Goal: Find specific page/section: Find specific page/section

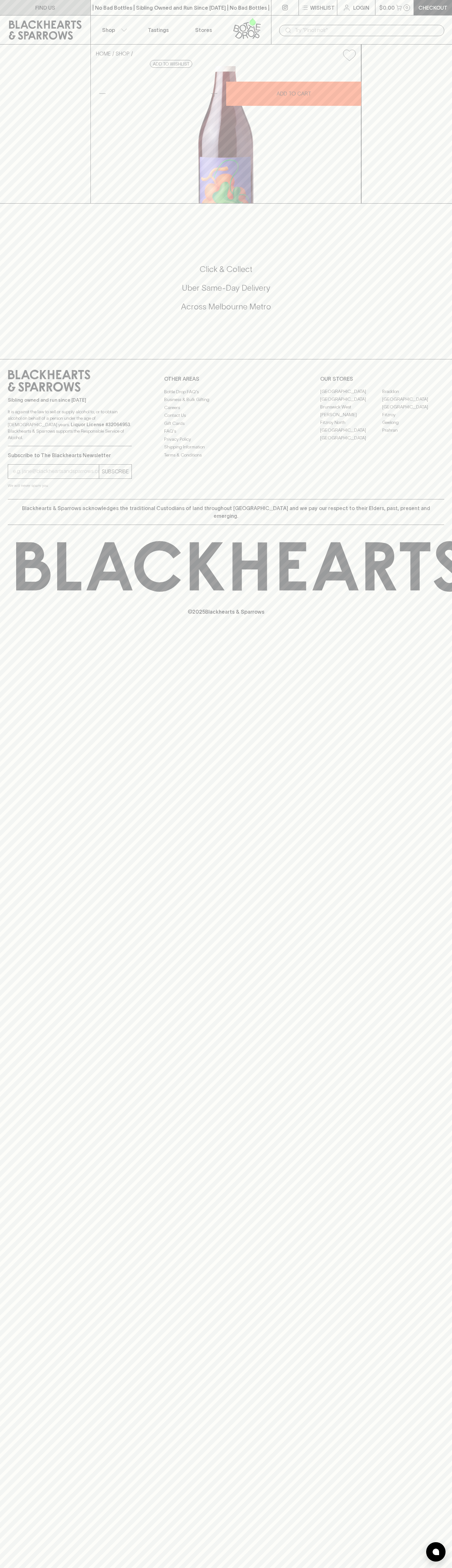
click at [67, 10] on link "FIND US" at bounding box center [45, 7] width 90 height 15
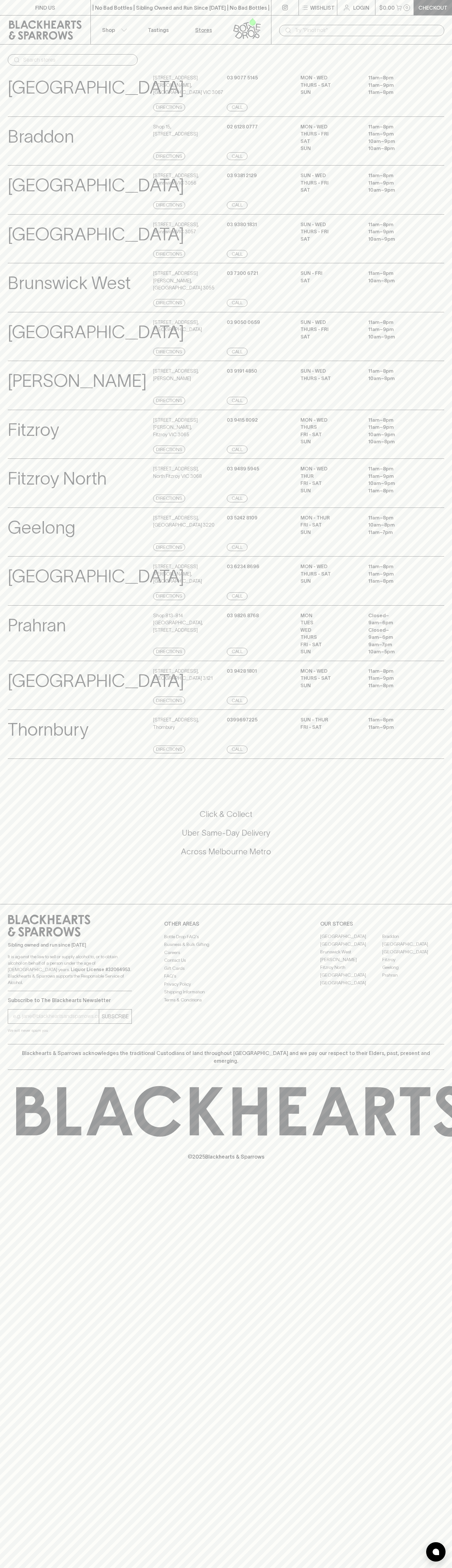
click at [443, 145] on div "MON - WED 11am – 8pm THURS - FRI 11am – 9pm SAT 10am – 9pm SUN 10am – 8pm" at bounding box center [372, 141] width 144 height 37
click at [23, 1567] on html "FIND US | No Bad Bottles | Sibling Owned and Run Since [DATE] | No Bad Bottles …" at bounding box center [226, 784] width 452 height 1568
click at [10, 754] on div "Thornbury View Store Details" at bounding box center [80, 735] width 144 height 37
